Goal: Task Accomplishment & Management: Complete application form

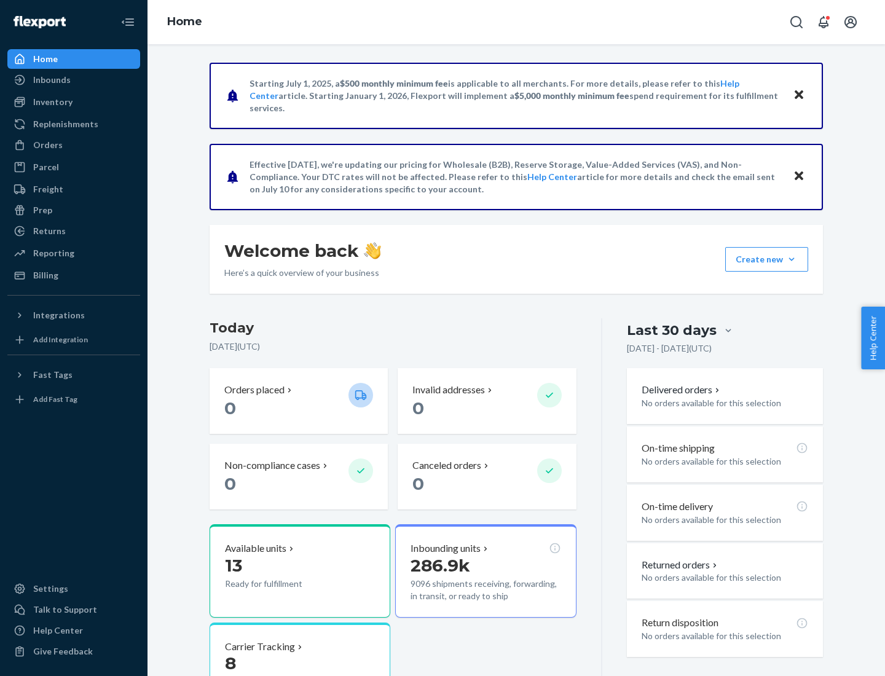
click at [791, 259] on button "Create new Create new inbound Create new order Create new product" at bounding box center [766, 259] width 83 height 25
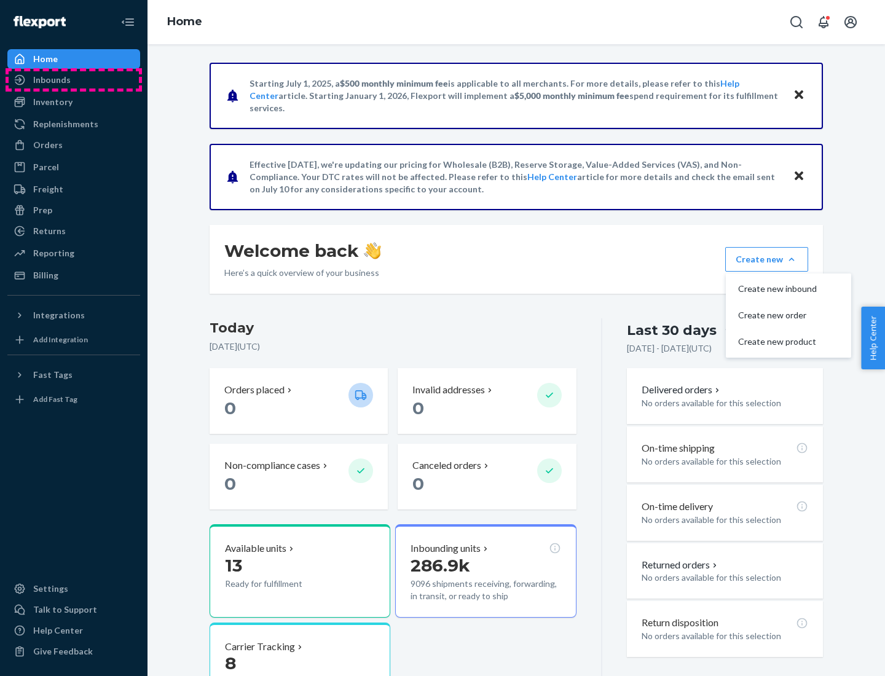
click at [74, 80] on div "Inbounds" at bounding box center [74, 79] width 130 height 17
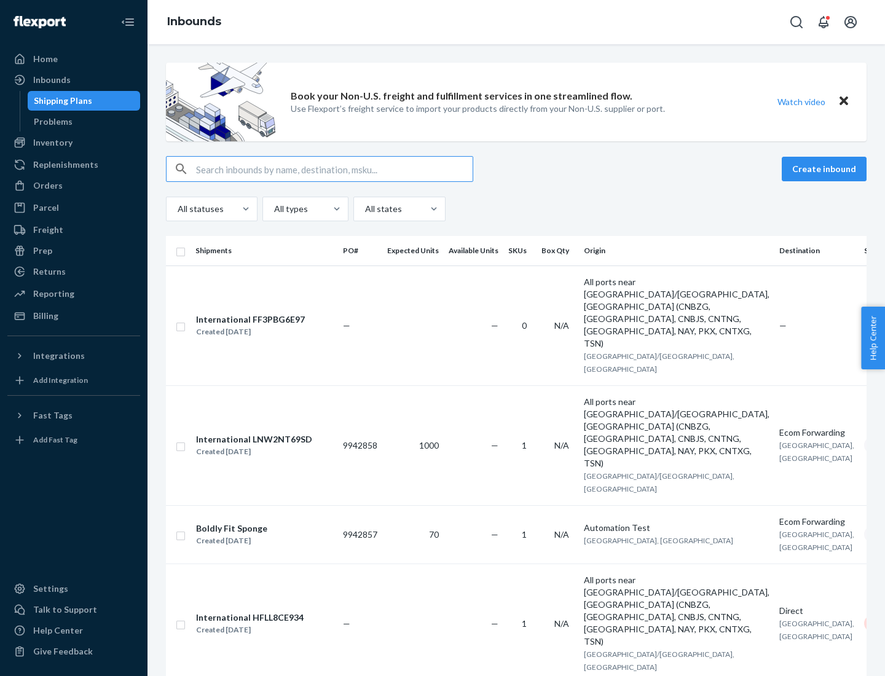
click at [826, 169] on button "Create inbound" at bounding box center [823, 169] width 85 height 25
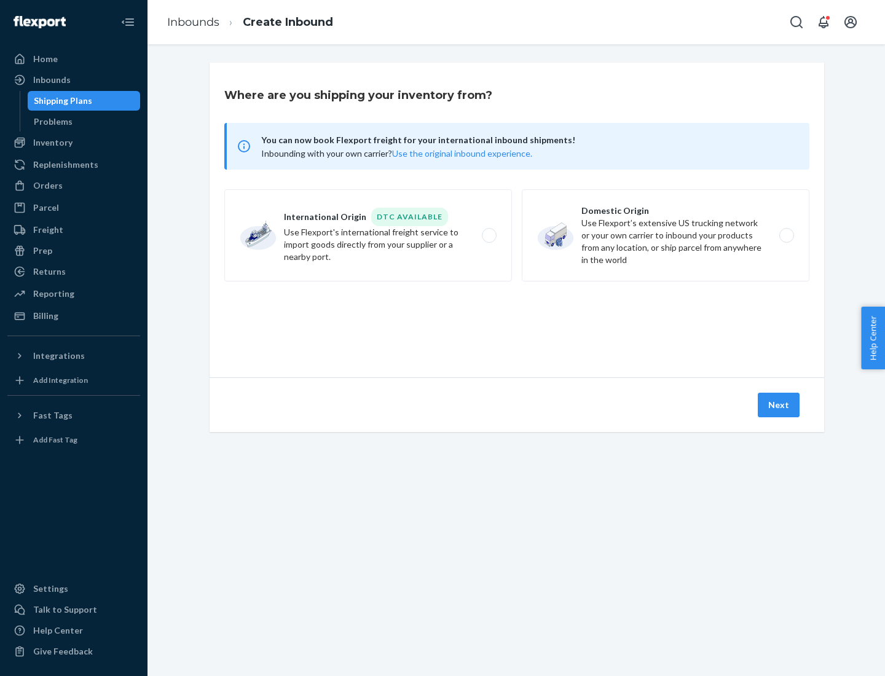
click at [665, 235] on label "Domestic Origin Use Flexport’s extensive US trucking network or your own carrie…" at bounding box center [666, 235] width 288 height 92
click at [786, 235] on input "Domestic Origin Use Flexport’s extensive US trucking network or your own carrie…" at bounding box center [790, 236] width 8 height 8
radio input "true"
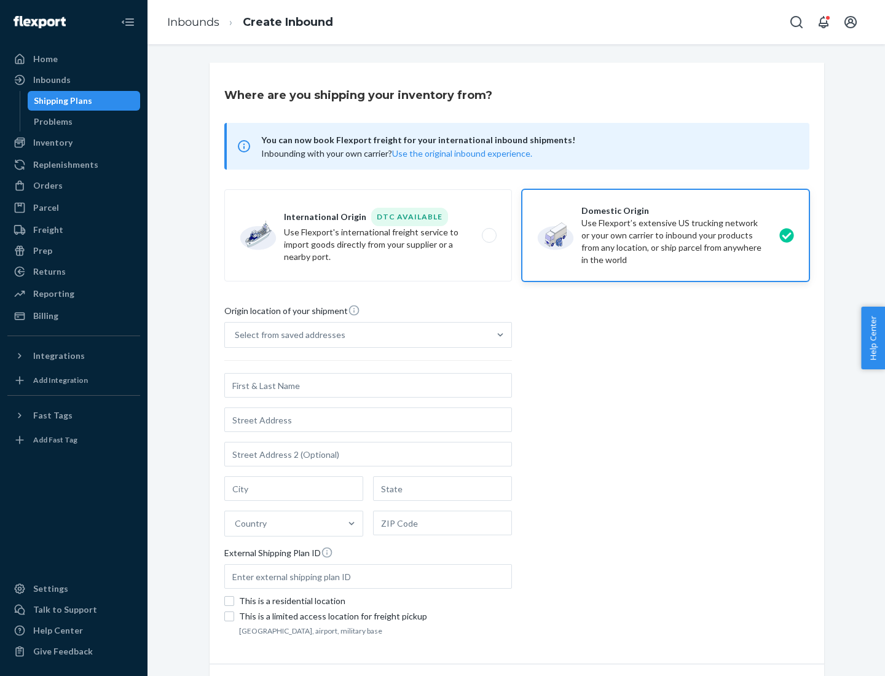
click at [287, 335] on div "Select from saved addresses" at bounding box center [290, 335] width 111 height 12
click at [236, 335] on input "Select from saved addresses" at bounding box center [235, 335] width 1 height 12
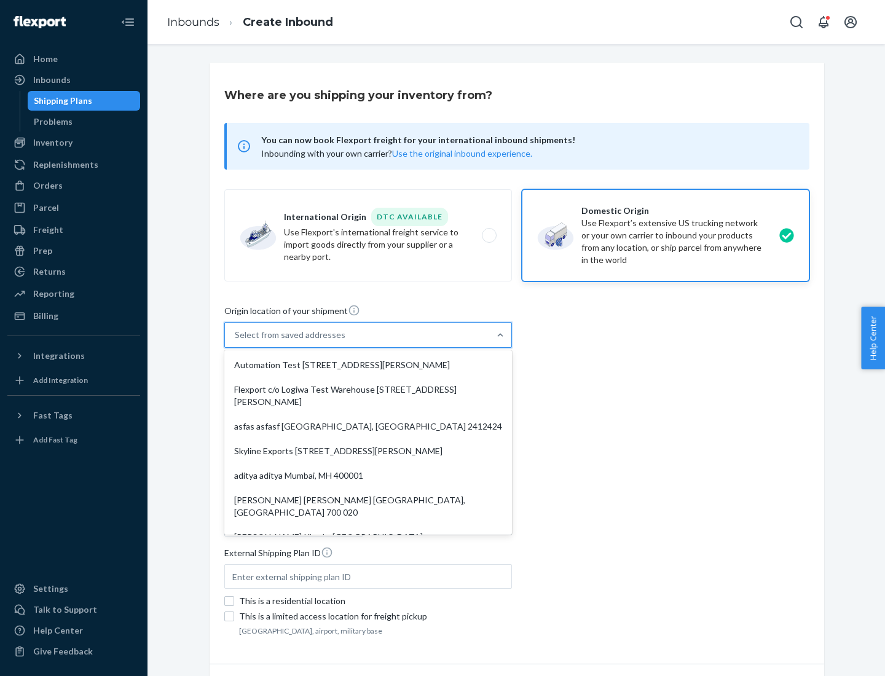
scroll to position [5, 0]
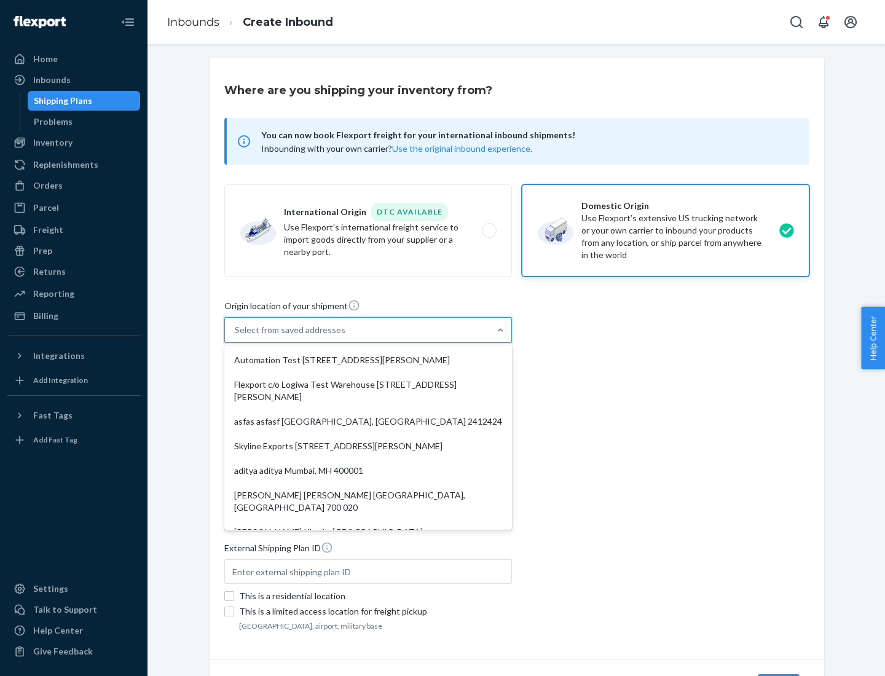
click at [368, 360] on div "Automation Test [STREET_ADDRESS][PERSON_NAME]" at bounding box center [368, 360] width 283 height 25
click at [236, 336] on input "option Automation Test [STREET_ADDRESS][PERSON_NAME]. 9 results available. Use …" at bounding box center [235, 330] width 1 height 12
type input "Automation Test"
type input "9th Floor"
type input "[GEOGRAPHIC_DATA]"
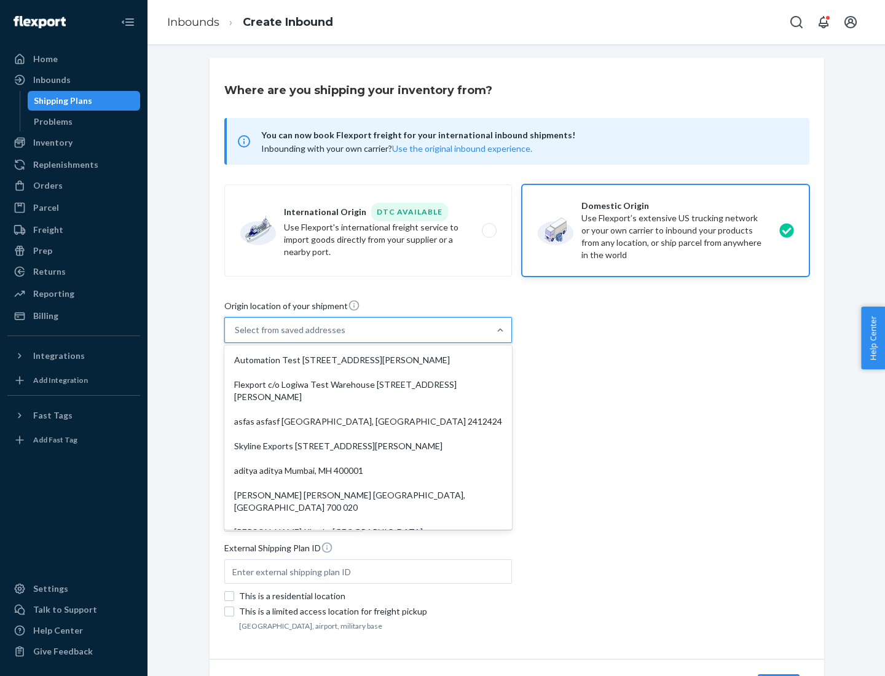
type input "CA"
type input "94104"
type input "[STREET_ADDRESS][PERSON_NAME]"
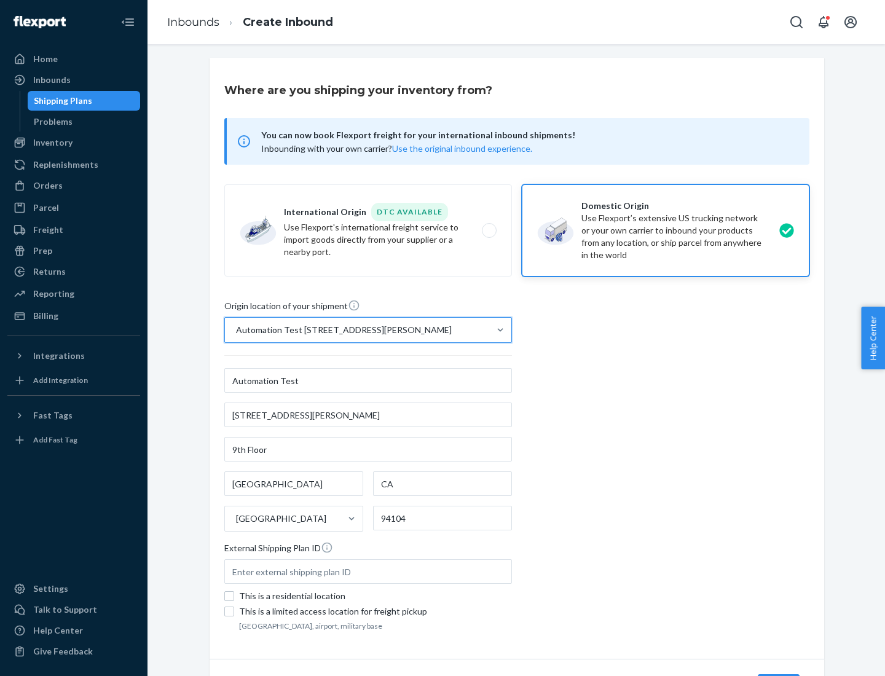
scroll to position [72, 0]
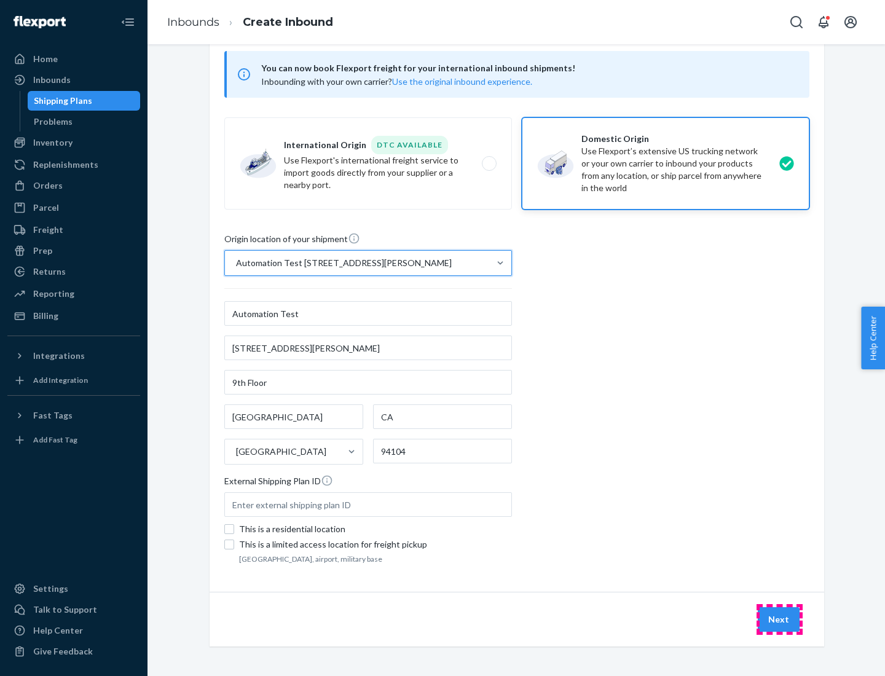
click at [779, 619] on button "Next" at bounding box center [779, 619] width 42 height 25
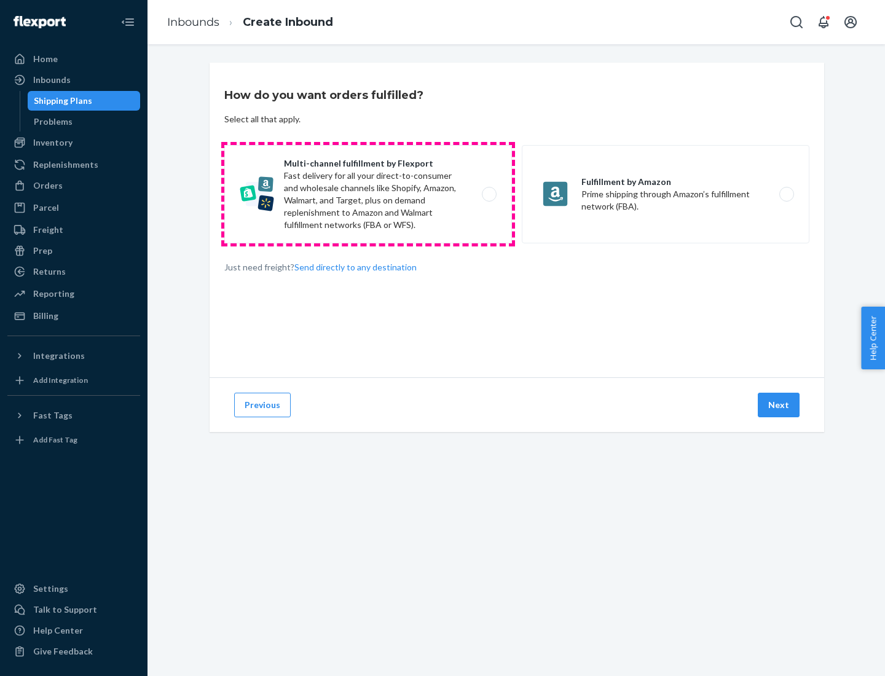
click at [368, 194] on label "Multi-channel fulfillment by Flexport Fast delivery for all your direct-to-cons…" at bounding box center [368, 194] width 288 height 98
click at [488, 194] on input "Multi-channel fulfillment by Flexport Fast delivery for all your direct-to-cons…" at bounding box center [492, 194] width 8 height 8
radio input "true"
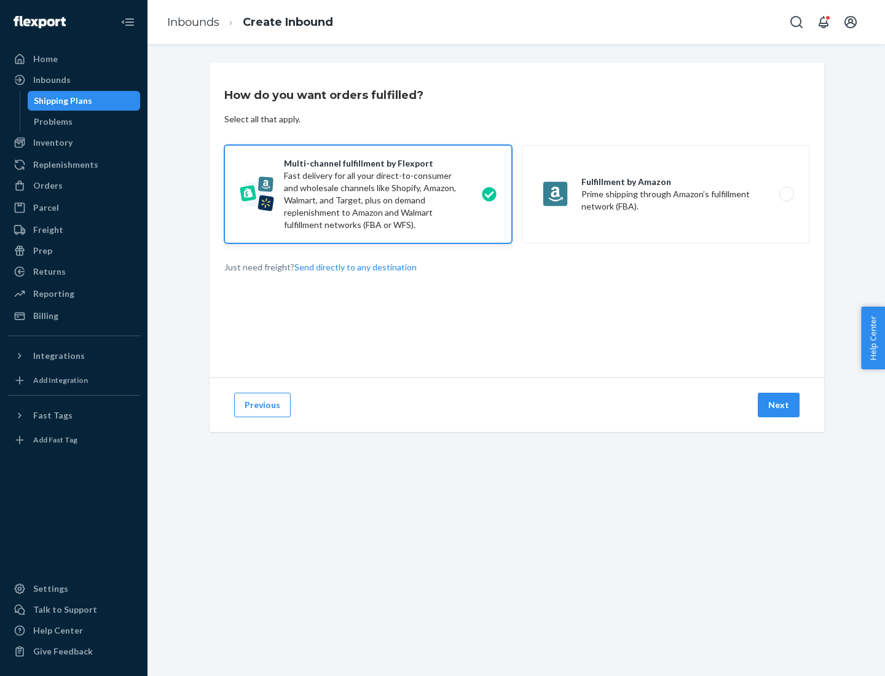
click at [779, 405] on button "Next" at bounding box center [779, 405] width 42 height 25
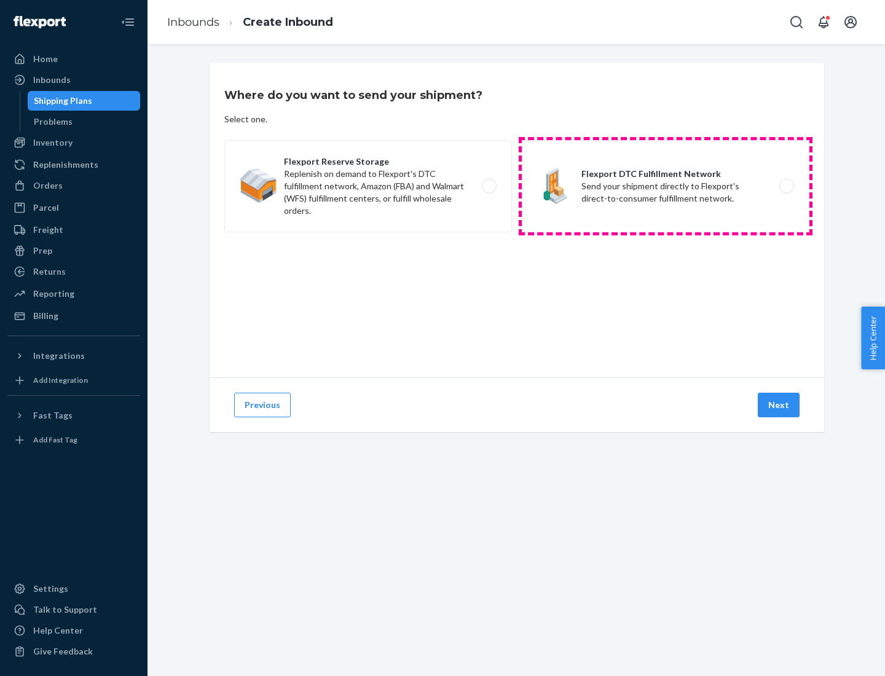
click at [665, 186] on label "Flexport DTC Fulfillment Network Send your shipment directly to Flexport's dire…" at bounding box center [666, 186] width 288 height 92
click at [786, 186] on input "Flexport DTC Fulfillment Network Send your shipment directly to Flexport's dire…" at bounding box center [790, 186] width 8 height 8
radio input "true"
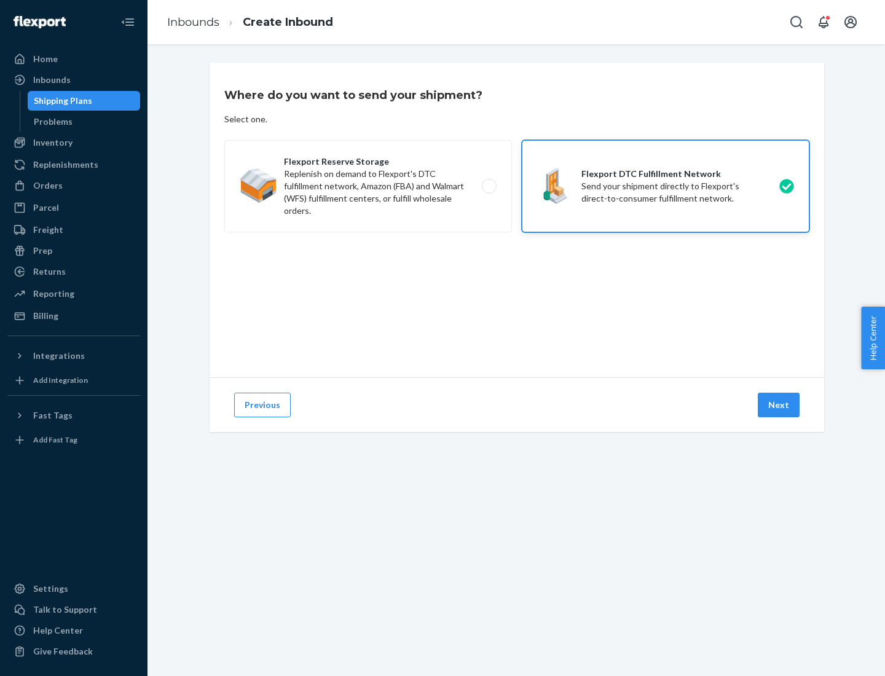
click at [779, 405] on button "Next" at bounding box center [779, 405] width 42 height 25
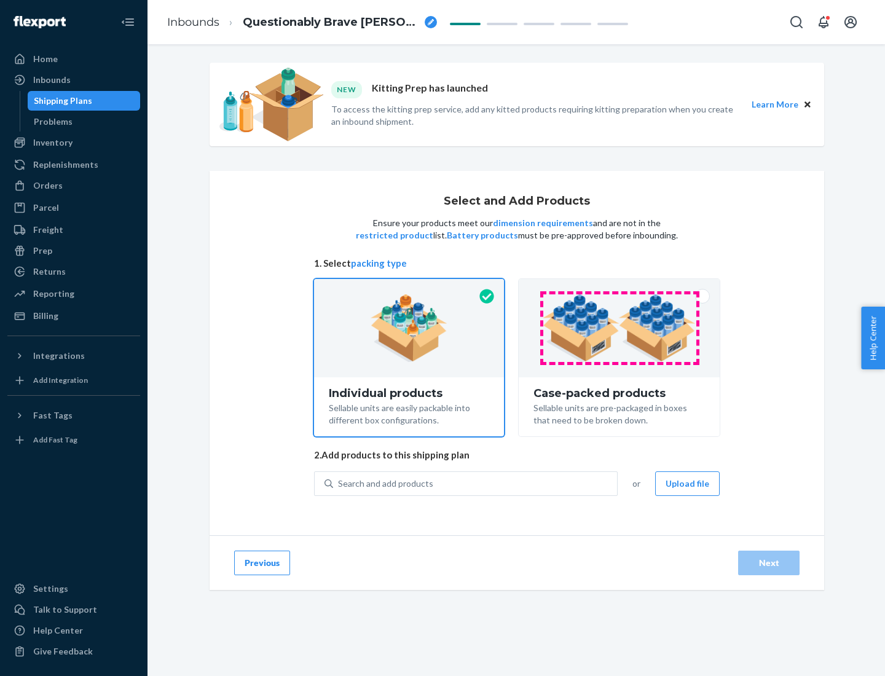
click at [619, 328] on img at bounding box center [618, 328] width 153 height 68
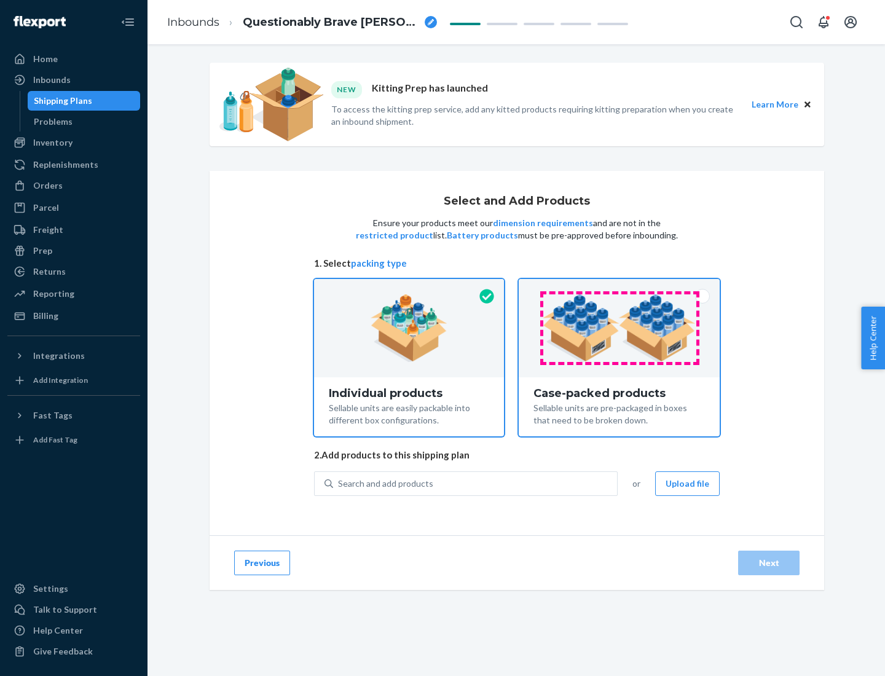
click at [619, 287] on input "Case-packed products Sellable units are pre-packaged in boxes that need to be b…" at bounding box center [619, 283] width 8 height 8
radio input "true"
radio input "false"
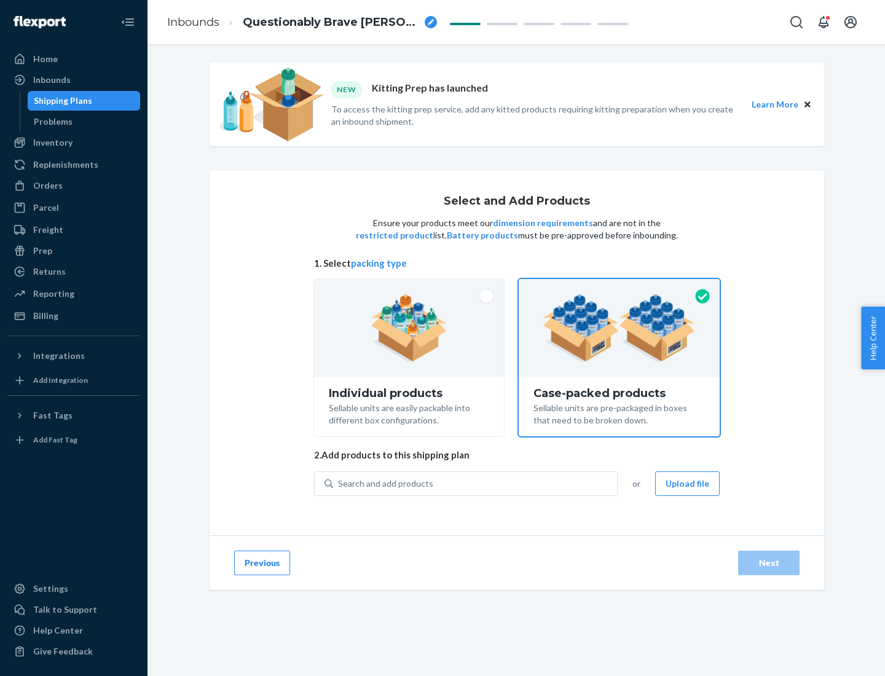
click at [476, 483] on div "Search and add products" at bounding box center [475, 483] width 284 height 22
click at [339, 483] on input "Search and add products" at bounding box center [338, 483] width 1 height 12
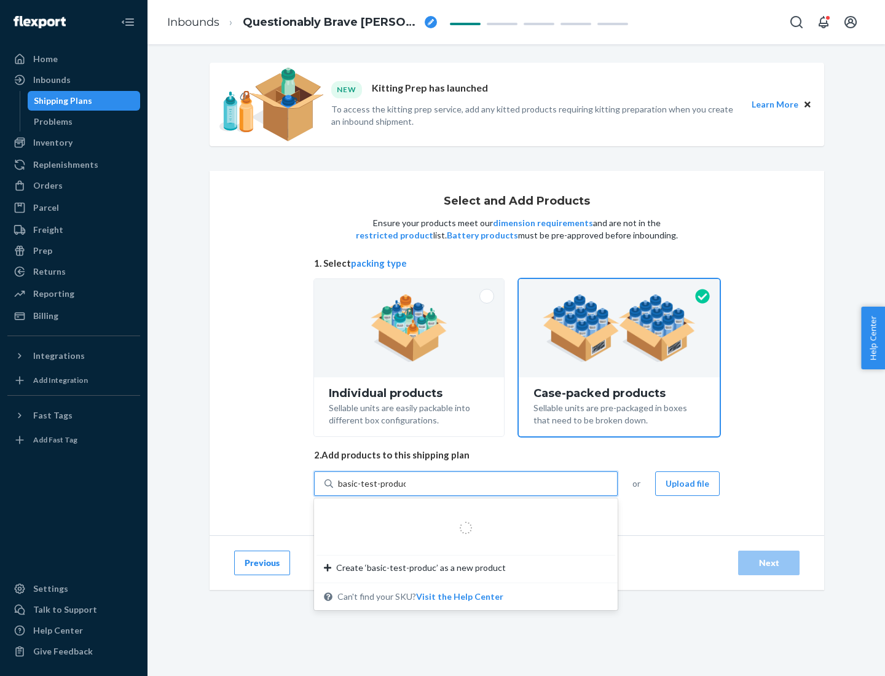
type input "basic-test-product-1"
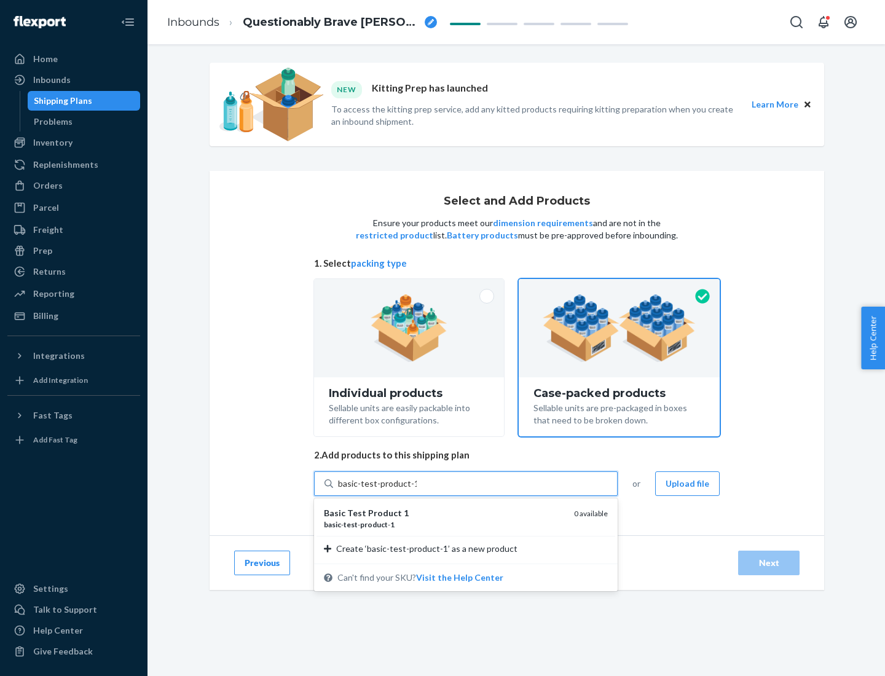
click at [444, 524] on div "basic - test - product - 1" at bounding box center [444, 524] width 240 height 10
click at [417, 490] on input "basic-test-product-1" at bounding box center [377, 483] width 79 height 12
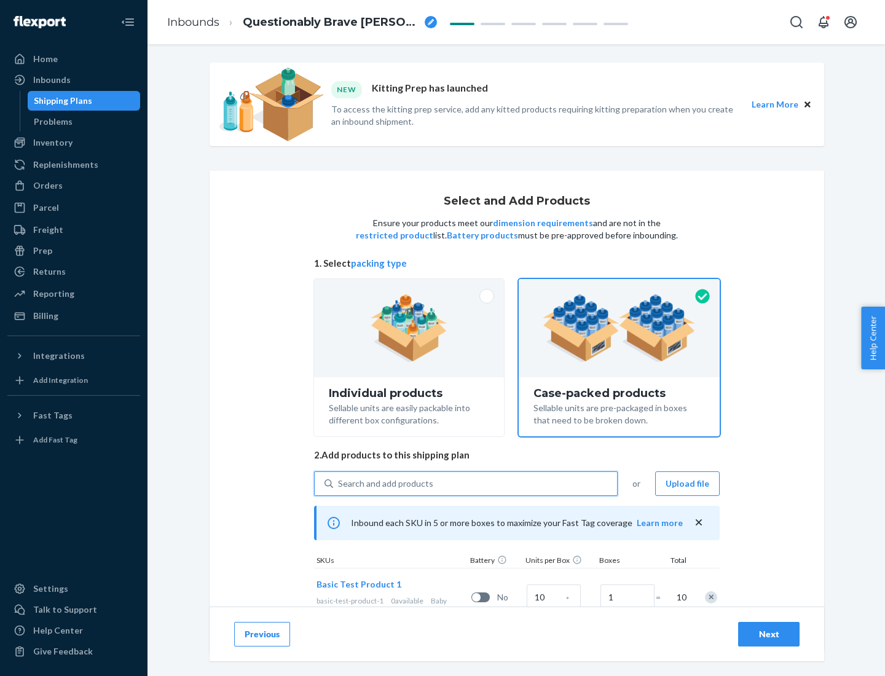
scroll to position [44, 0]
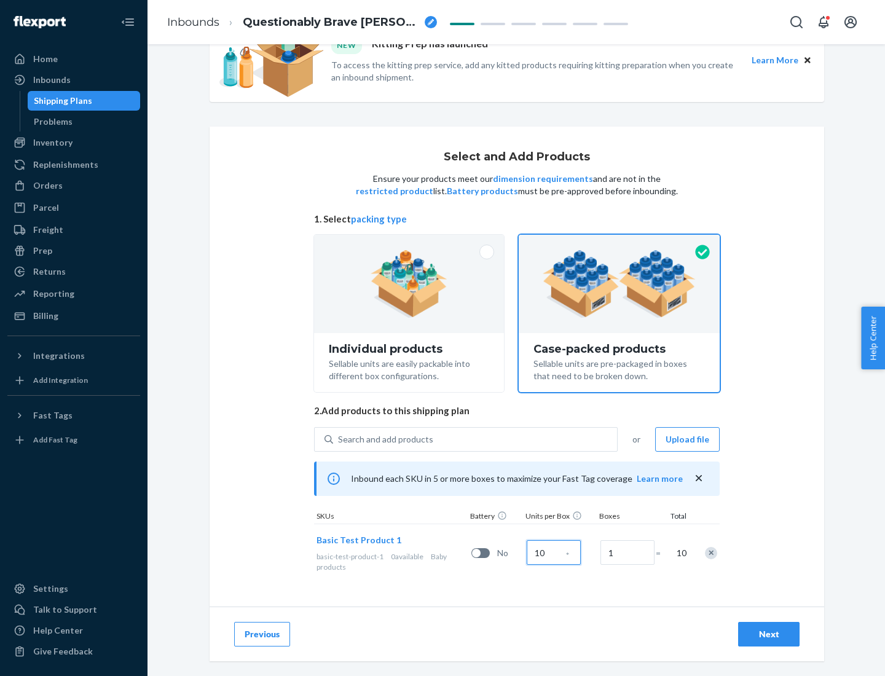
type input "10"
type input "7"
click at [769, 634] on div "Next" at bounding box center [768, 634] width 41 height 12
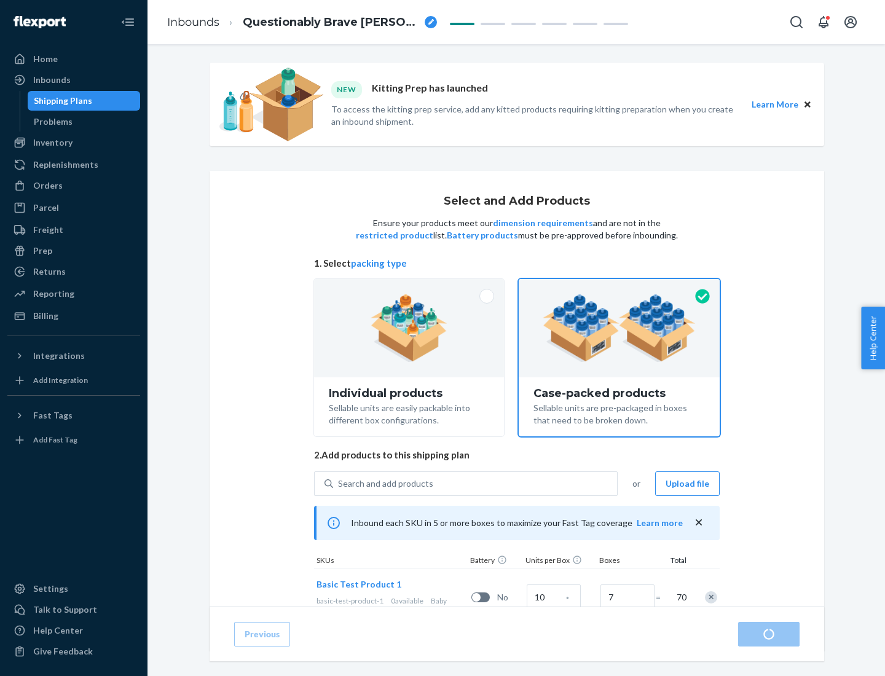
radio input "true"
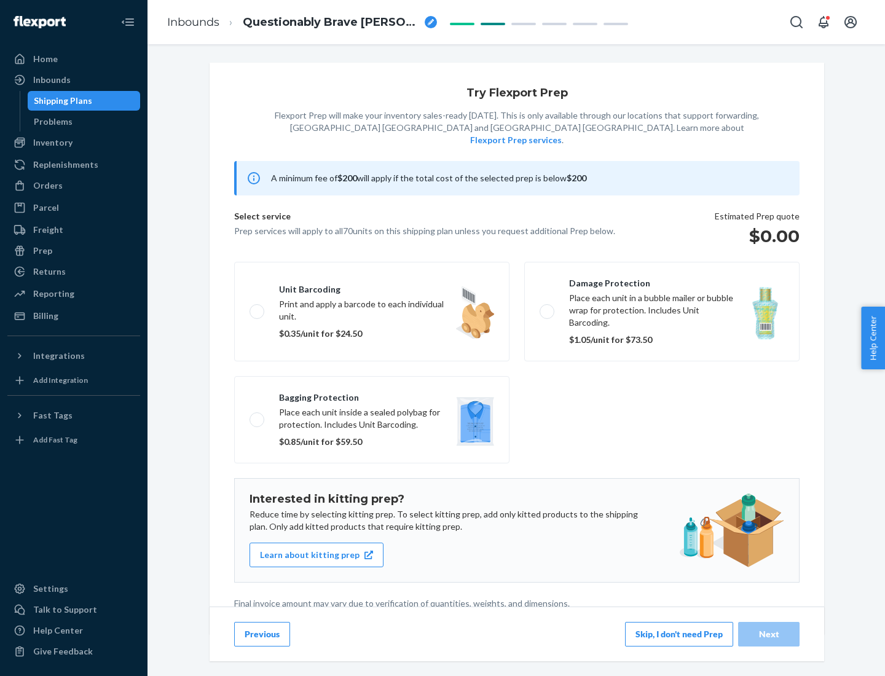
scroll to position [3, 0]
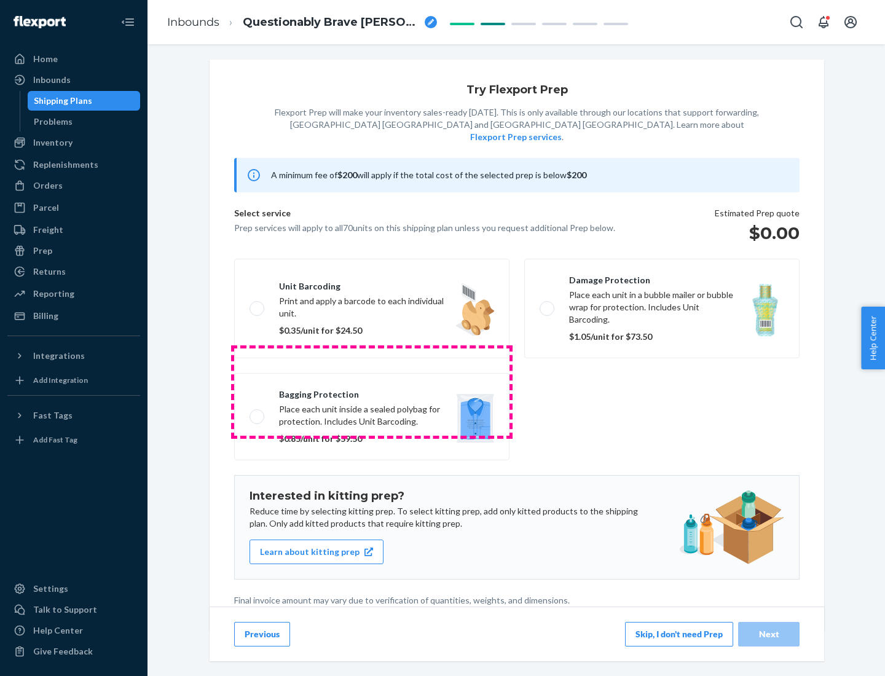
click at [372, 391] on label "Bagging protection Place each unit inside a sealed polybag for protection. Incl…" at bounding box center [371, 416] width 275 height 87
click at [257, 412] on input "Bagging protection Place each unit inside a sealed polybag for protection. Incl…" at bounding box center [253, 416] width 8 height 8
checkbox input "true"
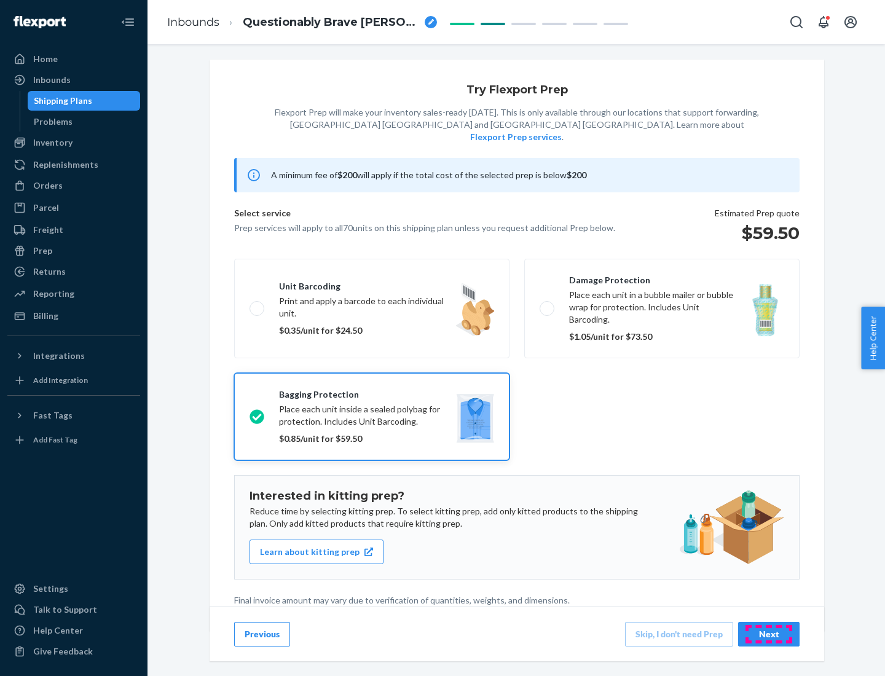
click at [769, 633] on div "Next" at bounding box center [768, 634] width 41 height 12
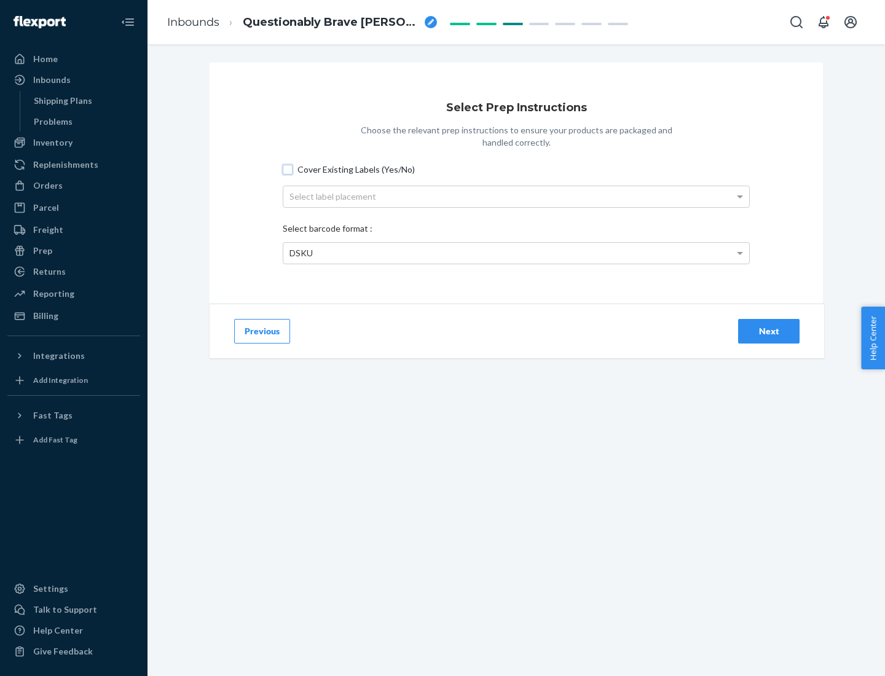
click at [288, 169] on input "Cover Existing Labels (Yes/No)" at bounding box center [288, 170] width 10 height 10
checkbox input "true"
click at [516, 196] on div "Select label placement" at bounding box center [516, 196] width 466 height 21
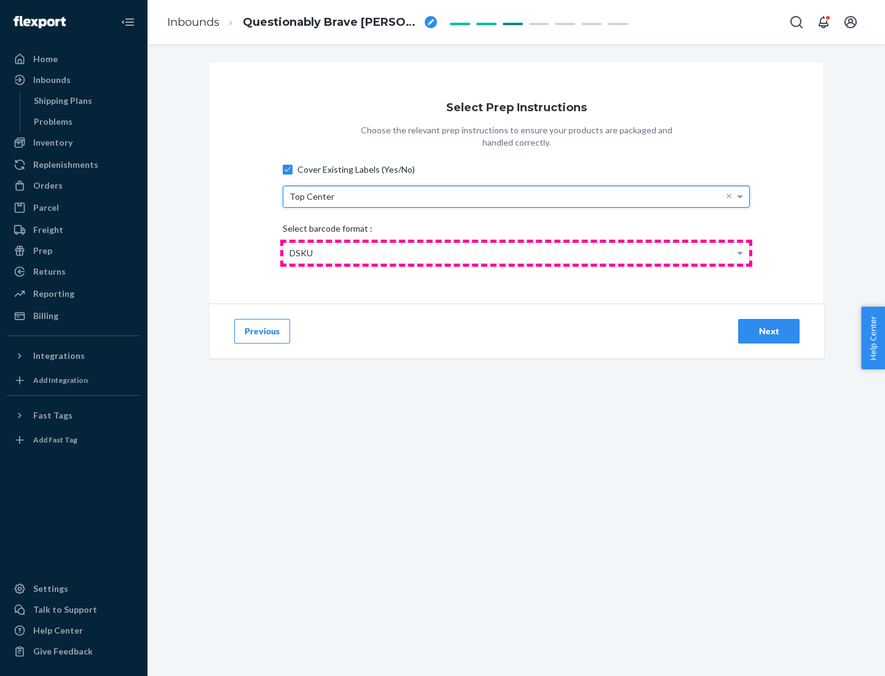
click at [516, 253] on div "DSKU" at bounding box center [516, 253] width 466 height 21
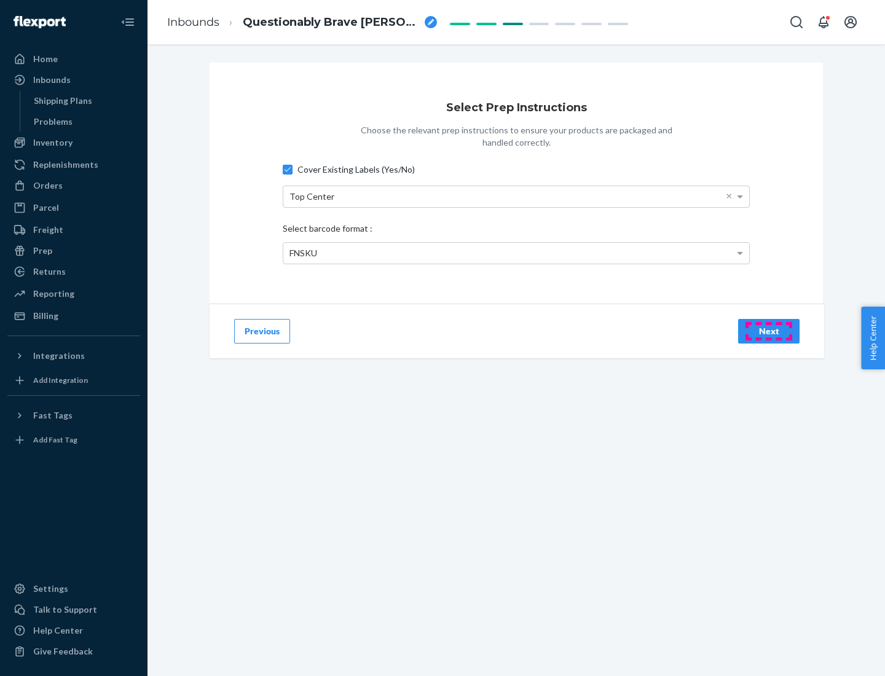
click at [769, 331] on div "Next" at bounding box center [768, 331] width 41 height 12
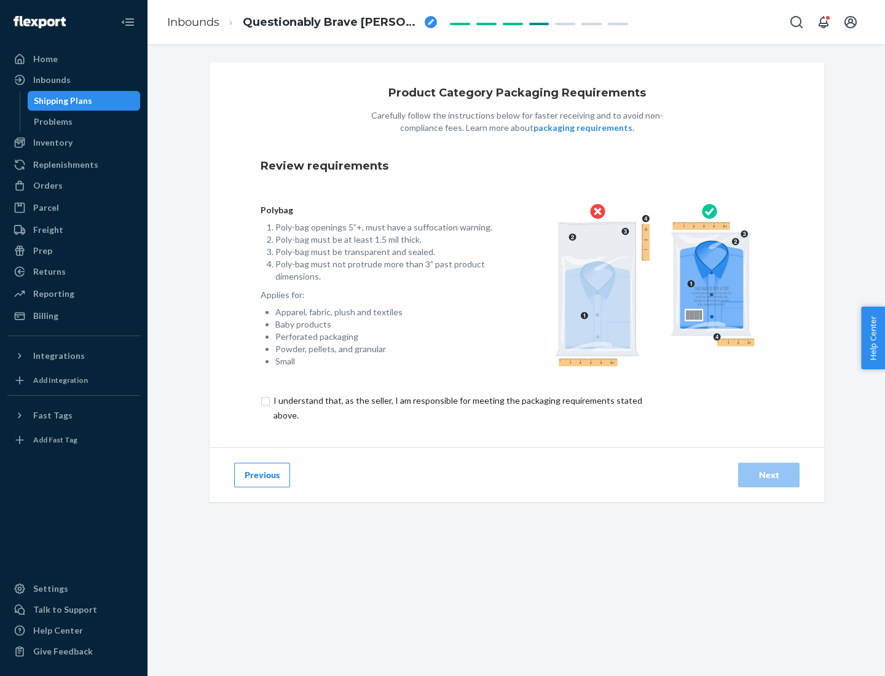
click at [456, 407] on input "checkbox" at bounding box center [464, 407] width 409 height 29
checkbox input "true"
click at [769, 474] on div "Next" at bounding box center [768, 475] width 41 height 12
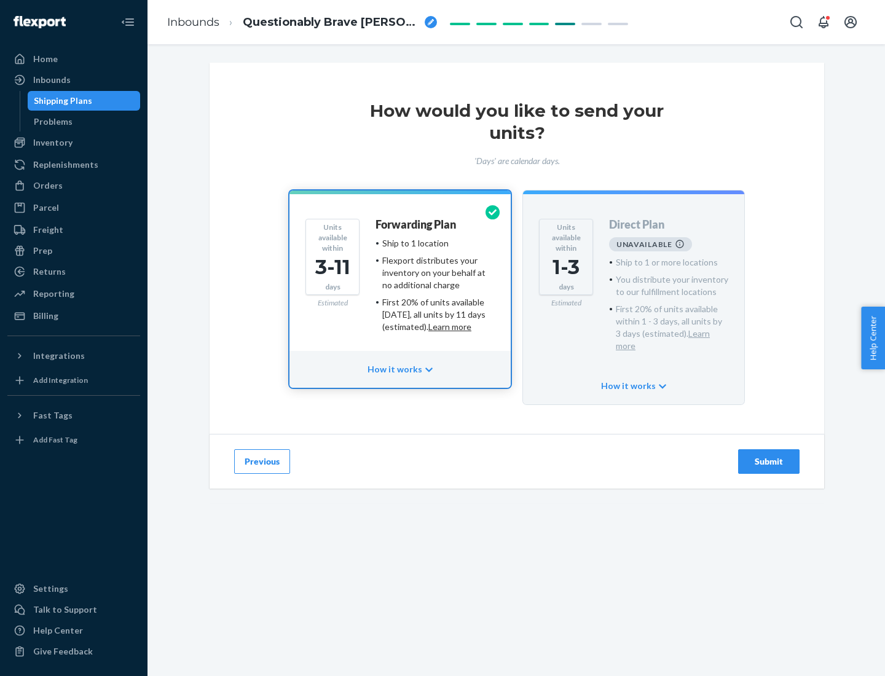
click at [417, 224] on h4 "Forwarding Plan" at bounding box center [415, 225] width 80 height 12
click at [769, 455] on div "Submit" at bounding box center [768, 461] width 41 height 12
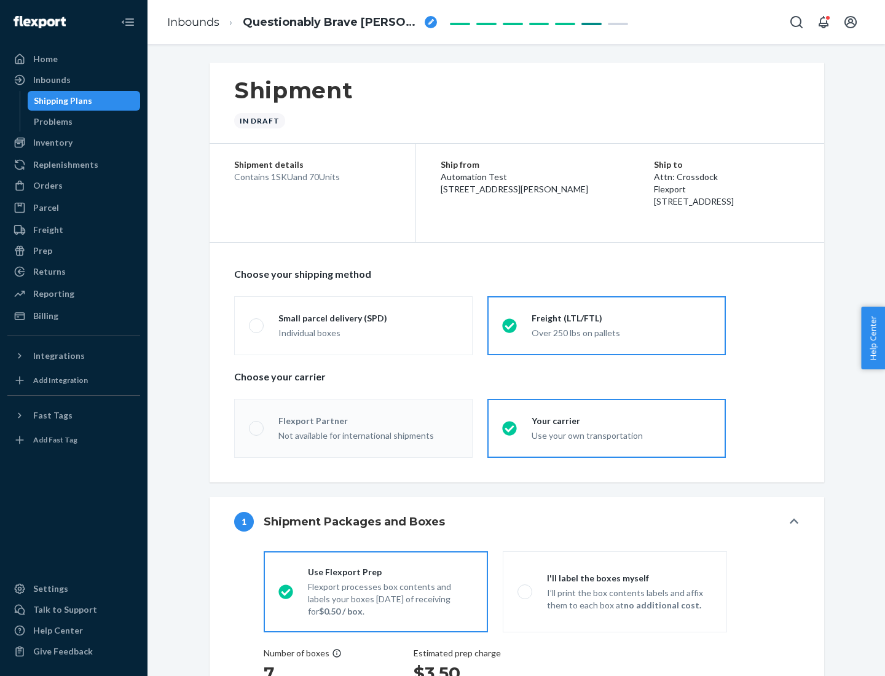
radio input "true"
radio input "false"
radio input "true"
radio input "false"
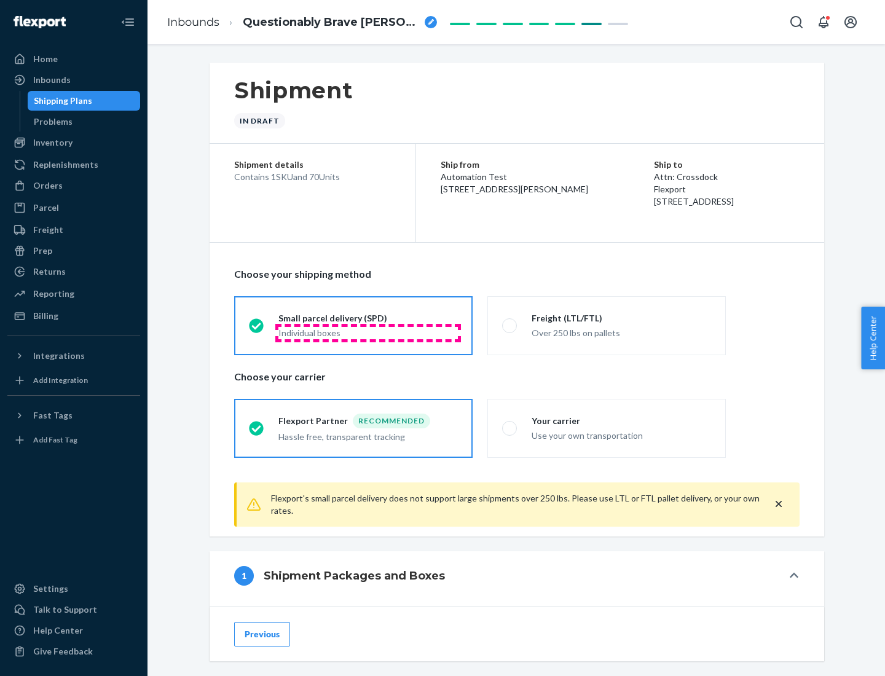
click at [368, 332] on div "Individual boxes" at bounding box center [367, 333] width 179 height 12
click at [257, 329] on input "Small parcel delivery (SPD) Individual boxes" at bounding box center [253, 325] width 8 height 8
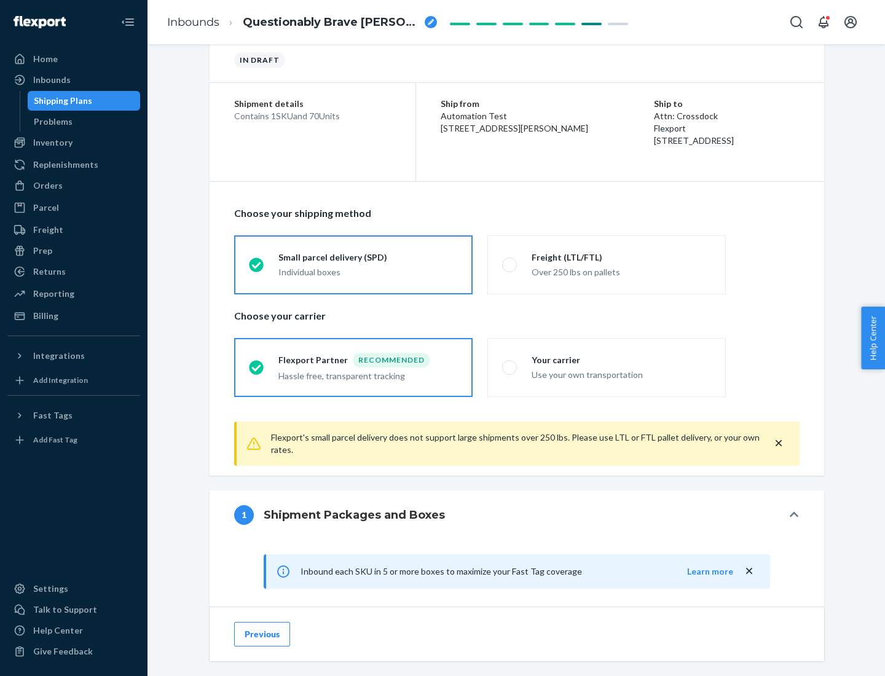
click at [368, 359] on div "Recommended" at bounding box center [391, 360] width 77 height 15
click at [257, 363] on input "Flexport Partner Recommended Hassle free, transparent tracking" at bounding box center [253, 367] width 8 height 8
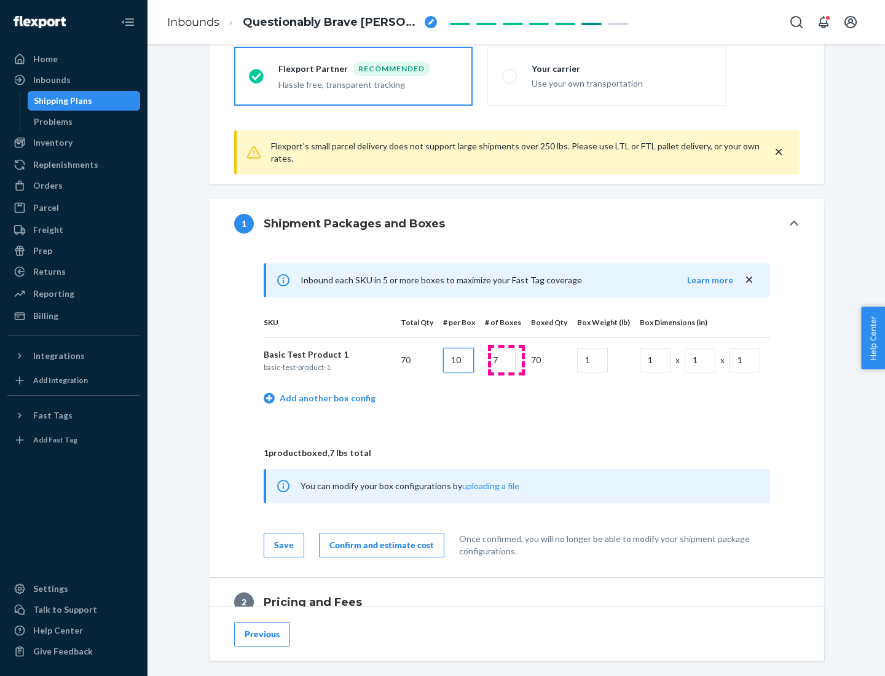
type input "10"
type input "7"
type input "1"
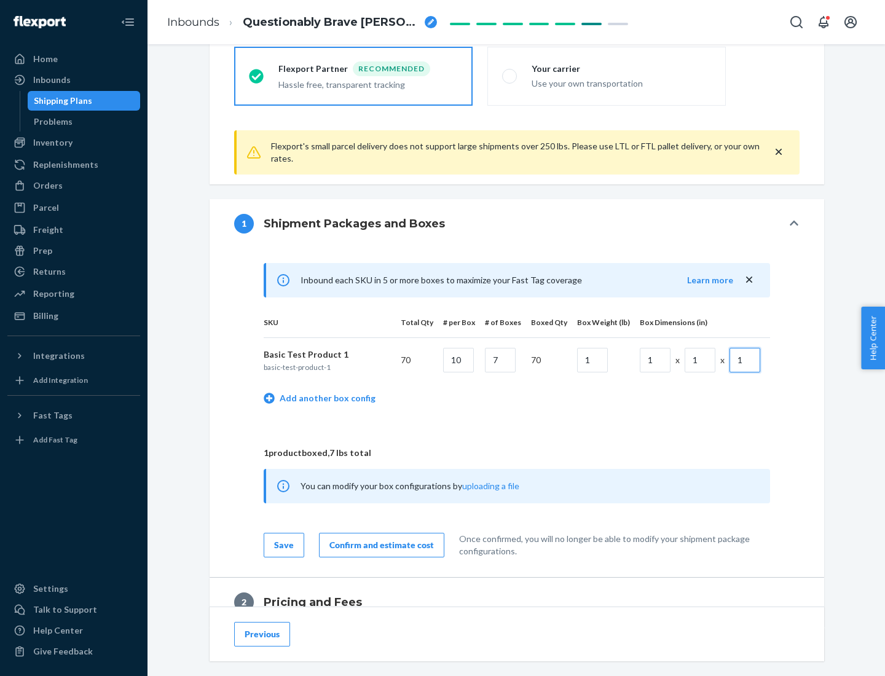
scroll to position [537, 0]
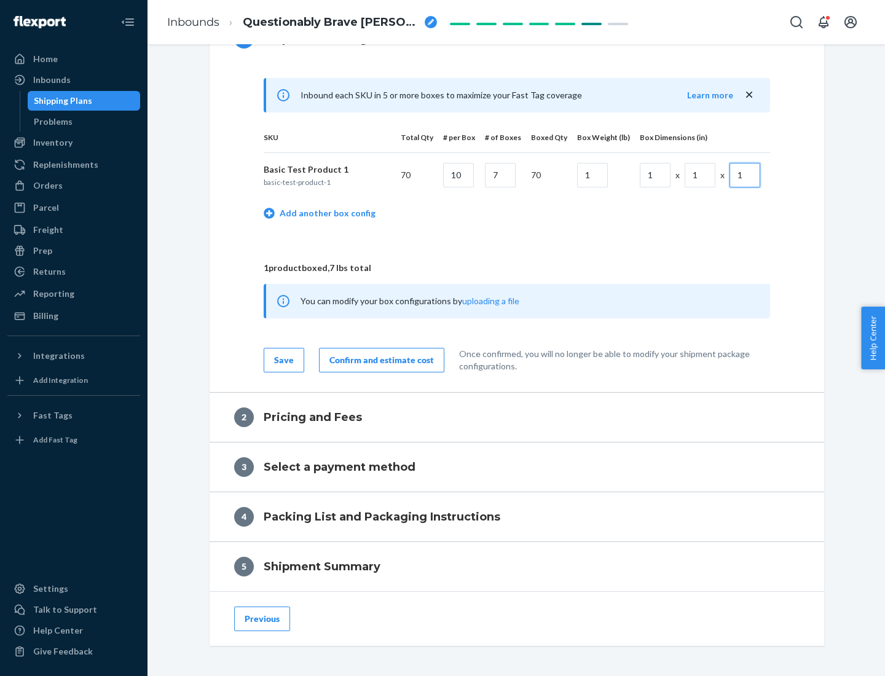
type input "1"
click at [379, 359] on div "Confirm and estimate cost" at bounding box center [381, 360] width 104 height 12
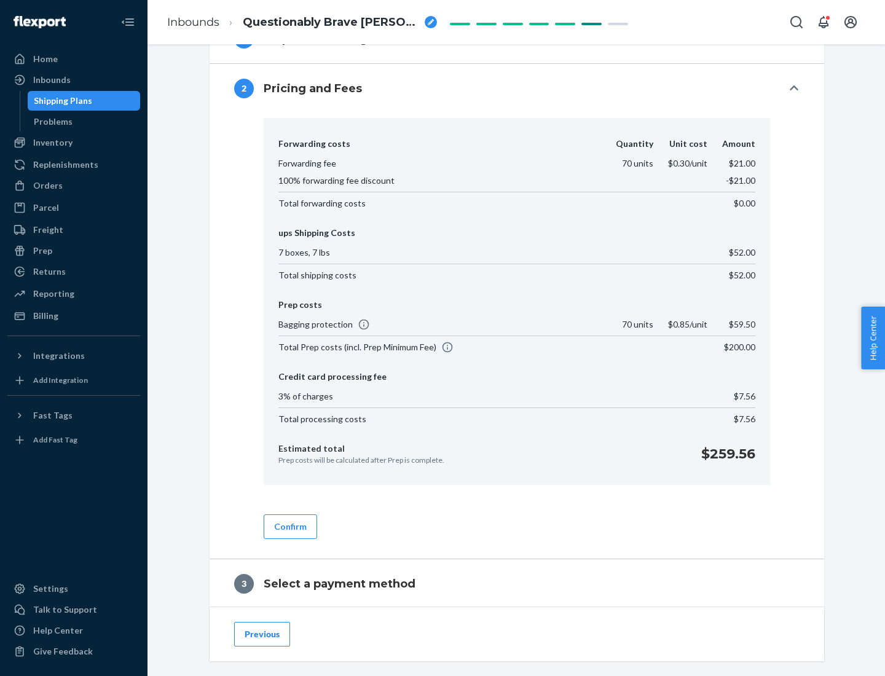
scroll to position [703, 0]
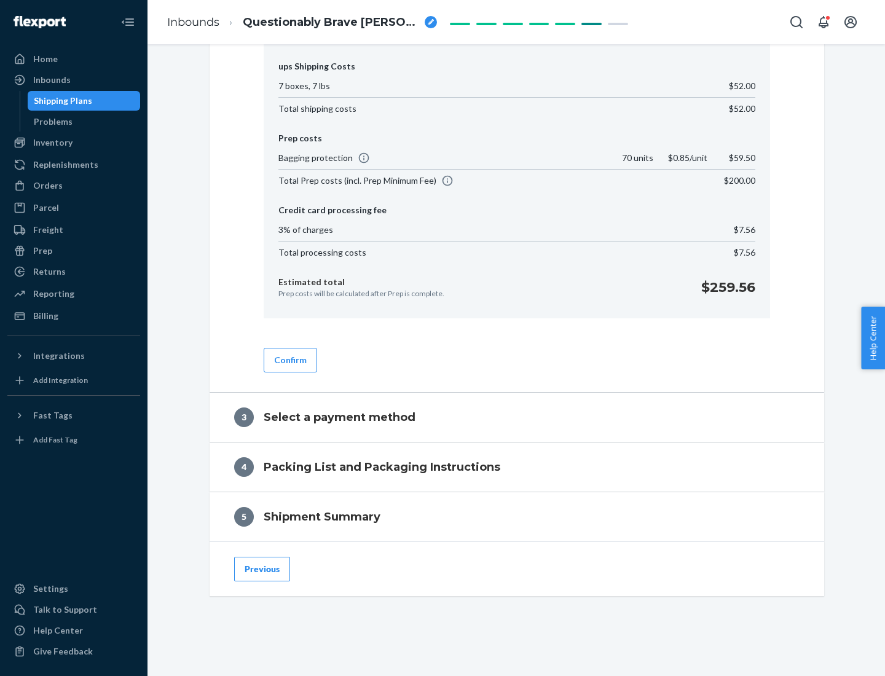
click at [289, 359] on button "Confirm" at bounding box center [290, 360] width 53 height 25
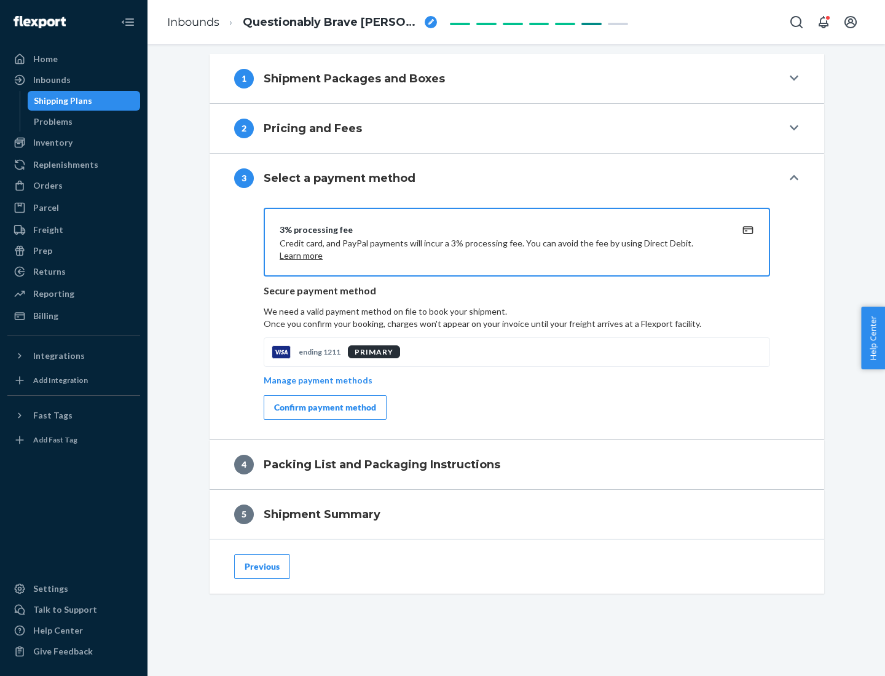
scroll to position [497, 0]
click at [324, 407] on div "Confirm payment method" at bounding box center [325, 407] width 102 height 12
